Goal: Book appointment/travel/reservation

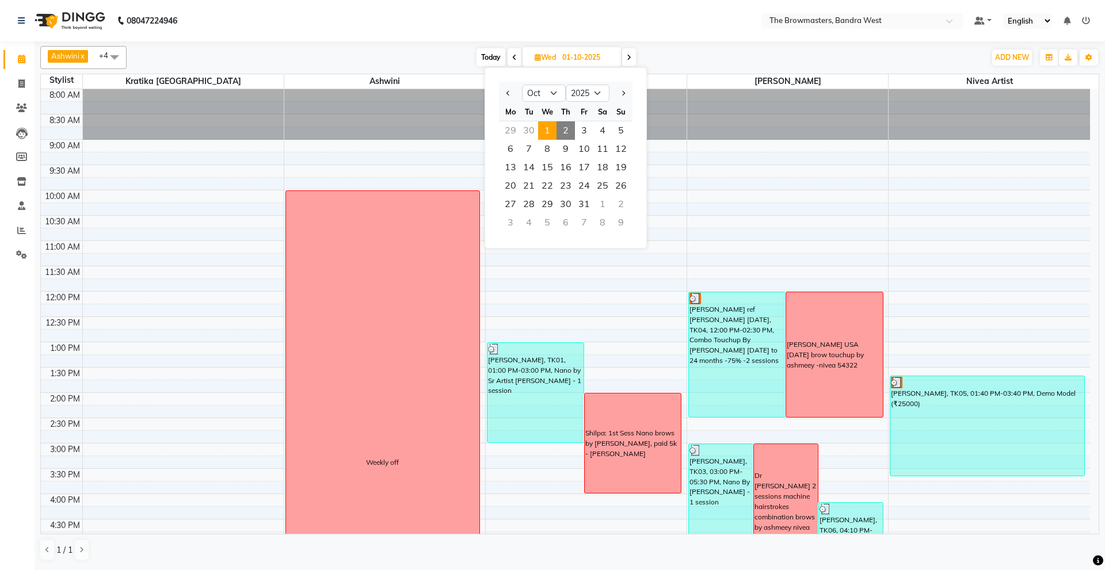
select select "10"
select select "2025"
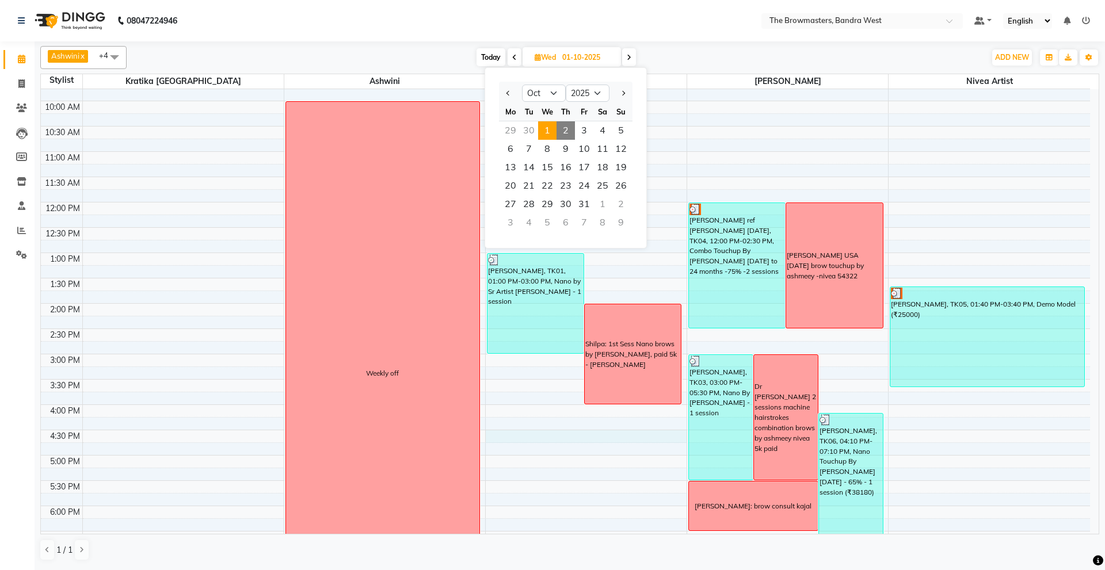
click at [501, 434] on div "8:00 AM 8:30 AM 9:00 AM 9:30 AM 10:00 AM 10:30 AM 11:00 AM 11:30 AM 12:00 PM 12…" at bounding box center [565, 329] width 1049 height 658
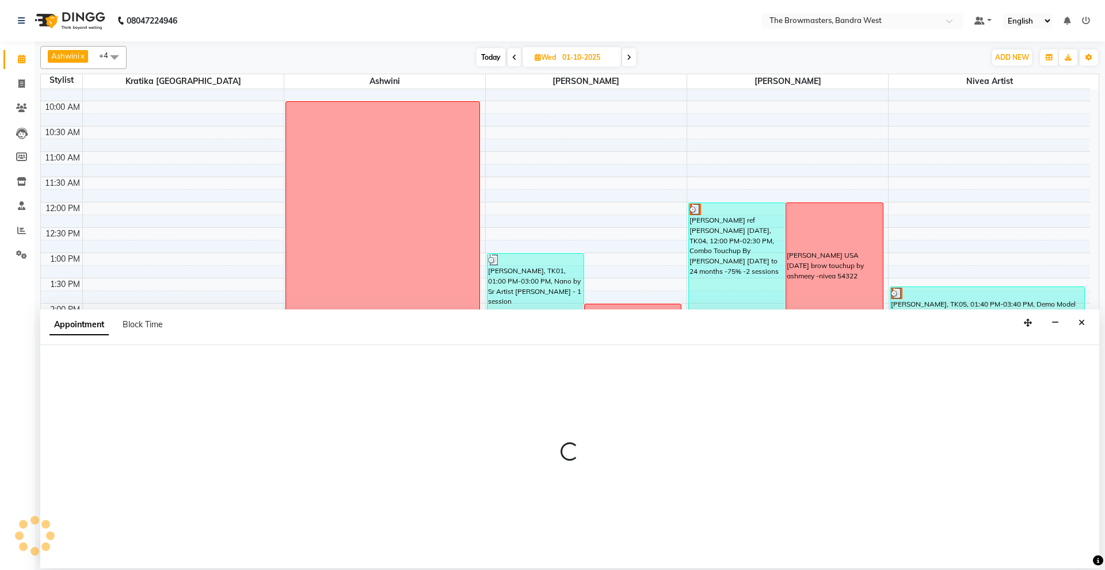
select select "64307"
select select "tentative"
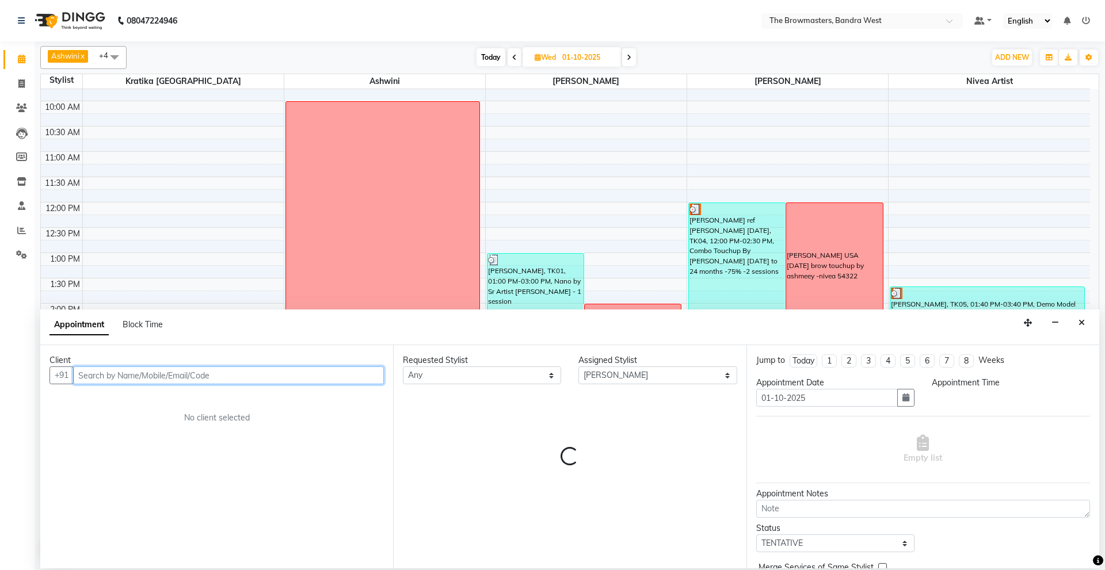
select select "990"
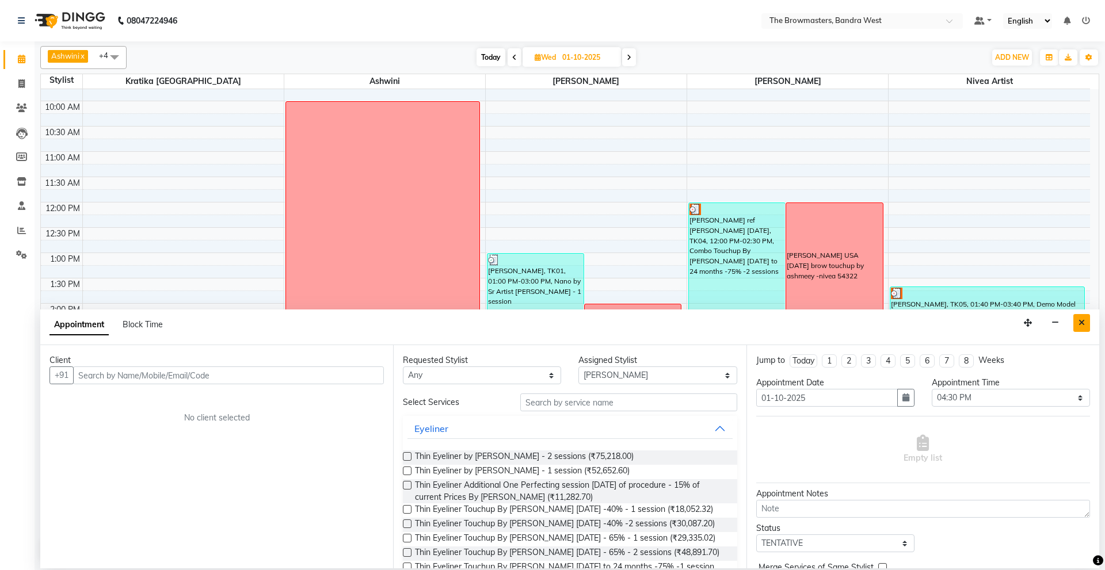
click at [1078, 319] on icon "Close" at bounding box center [1081, 323] width 6 height 8
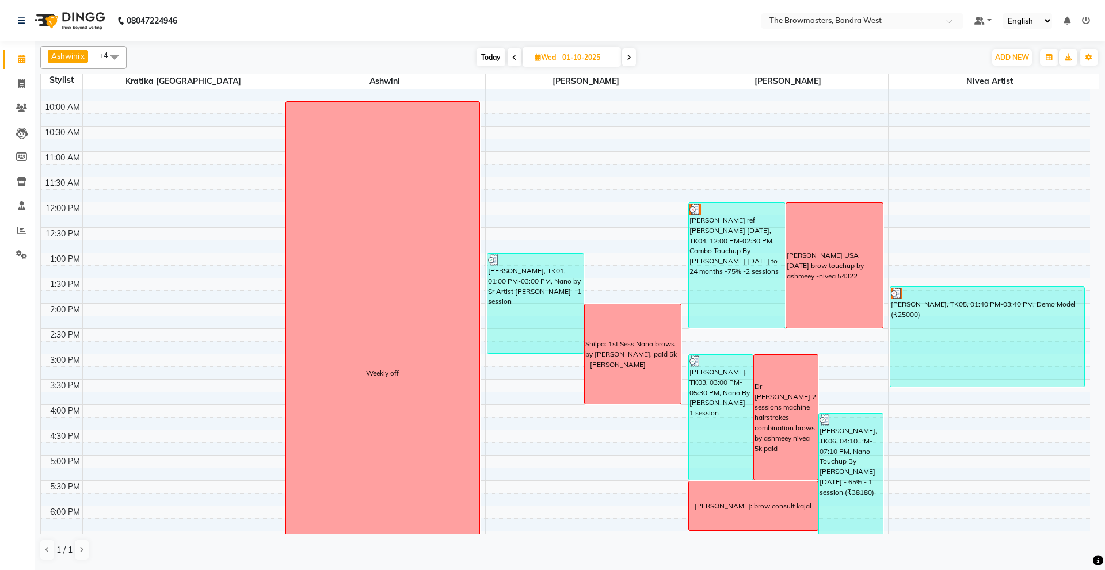
click at [588, 49] on input "01-10-2025" at bounding box center [588, 57] width 58 height 17
select select "10"
select select "2025"
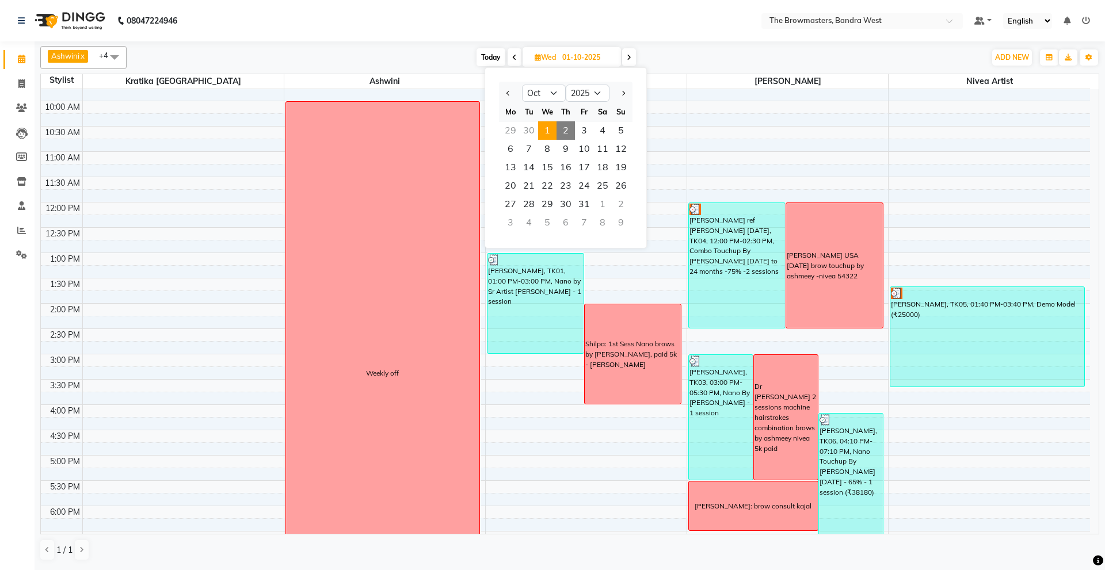
click at [566, 121] on span "2" at bounding box center [565, 130] width 18 height 18
type input "02-10-2025"
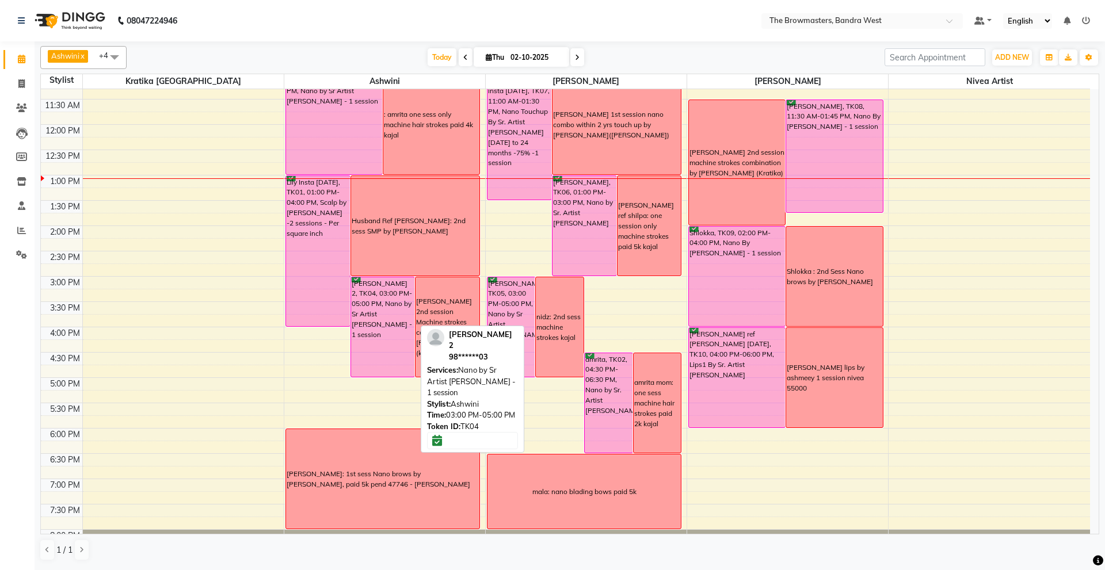
scroll to position [165, 0]
